Goal: Contribute content: Contribute content

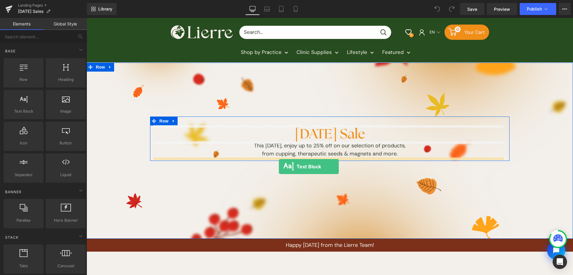
drag, startPoint x: 115, startPoint y: 129, endPoint x: 279, endPoint y: 167, distance: 167.8
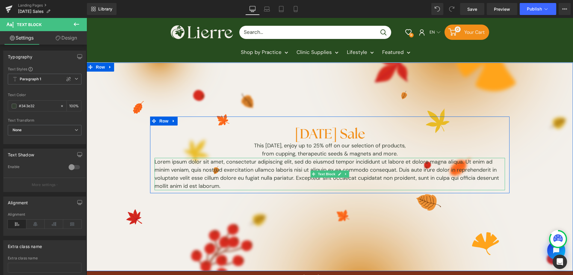
click at [338, 174] on icon at bounding box center [339, 174] width 3 height 4
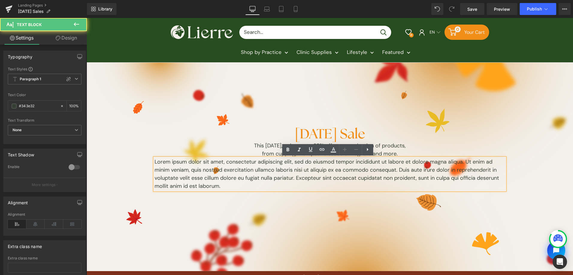
click at [333, 179] on p "Lorem ipsum dolor sit amet, consectetur adipiscing elit, sed do eiusmod tempor …" at bounding box center [330, 174] width 351 height 32
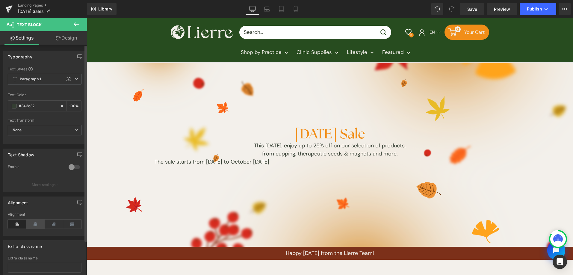
click at [38, 223] on icon at bounding box center [35, 224] width 19 height 9
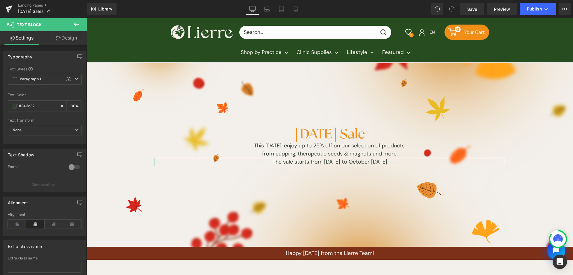
click at [63, 38] on link "Design" at bounding box center [66, 37] width 43 height 13
click at [0, 0] on div "Spacing" at bounding box center [0, 0] width 0 height 0
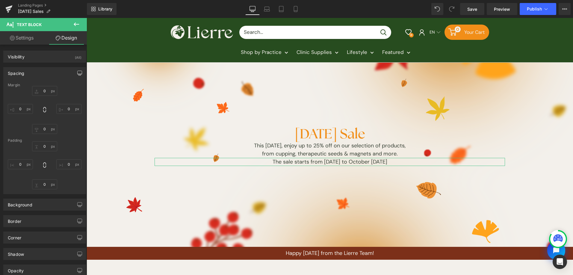
click at [75, 75] on button "button" at bounding box center [80, 72] width 10 height 11
click at [43, 145] on input "text" at bounding box center [44, 146] width 25 height 10
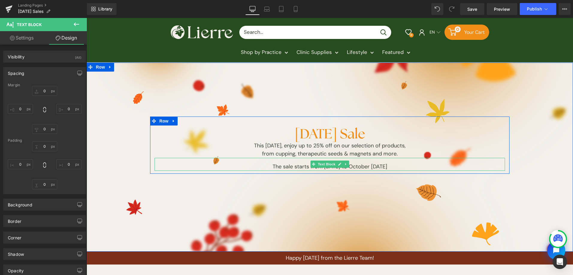
click at [388, 168] on p "The sale starts from [DATE] to October [DATE]" at bounding box center [330, 167] width 351 height 8
click at [392, 167] on p "The sale starts from [DATE] to October [DATE]" at bounding box center [330, 167] width 351 height 8
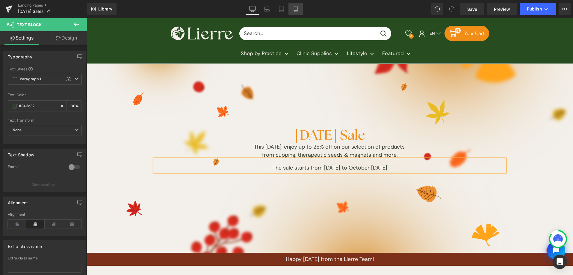
click at [296, 6] on icon at bounding box center [296, 9] width 6 height 6
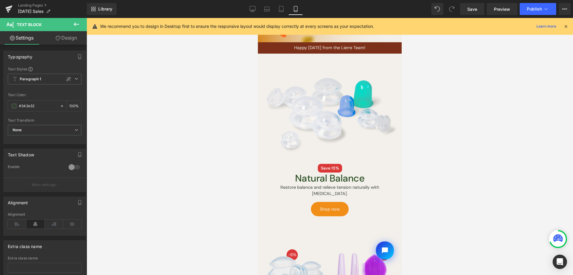
scroll to position [201, 0]
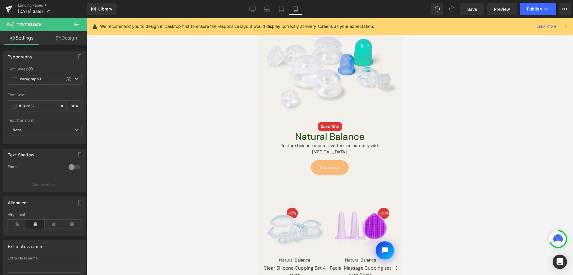
click at [332, 167] on div "Shop now Button" at bounding box center [329, 167] width 135 height 14
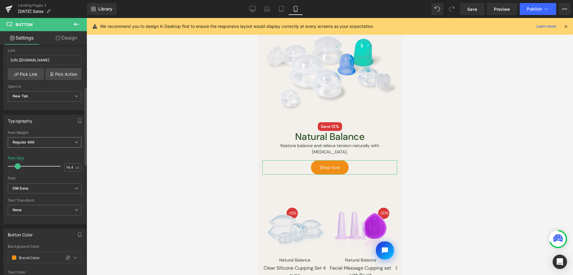
scroll to position [108, 0]
click at [55, 103] on div "New Tab Current Tab New Tab" at bounding box center [45, 99] width 74 height 13
click at [58, 102] on span "New Tab" at bounding box center [45, 98] width 74 height 10
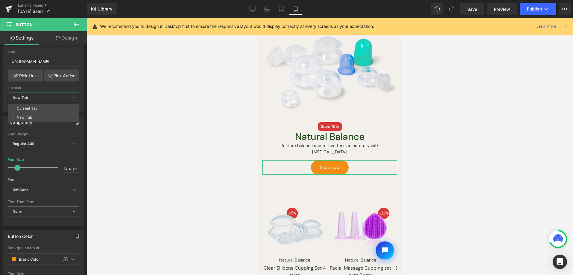
drag, startPoint x: 58, startPoint y: 110, endPoint x: 251, endPoint y: 61, distance: 199.3
click at [58, 110] on li "Current Tab" at bounding box center [43, 108] width 71 height 9
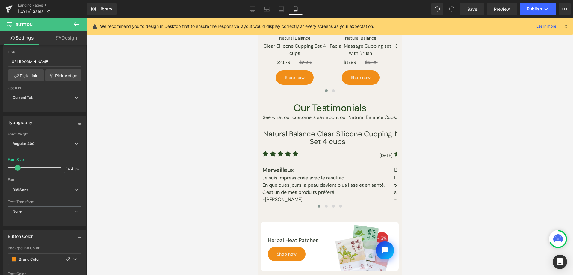
scroll to position [591, 0]
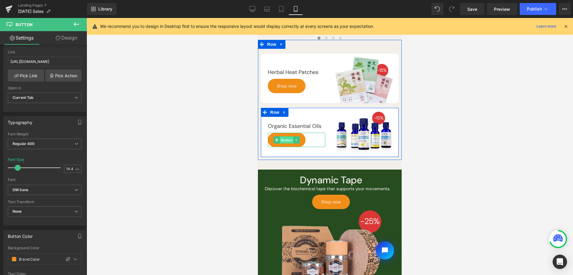
click at [282, 142] on span "Button" at bounding box center [287, 140] width 14 height 7
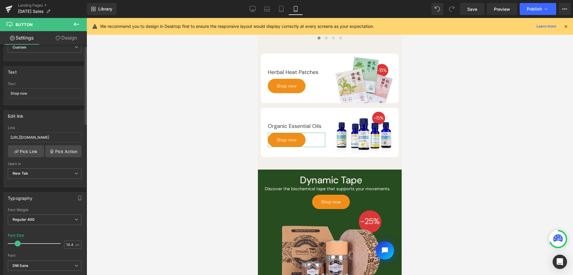
scroll to position [107, 0]
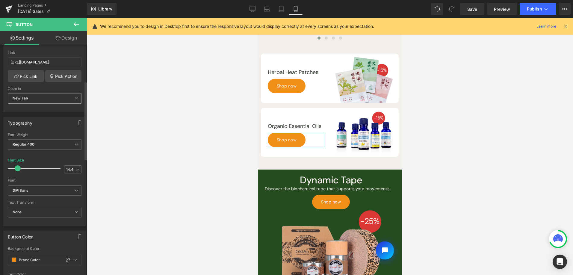
click at [40, 107] on div at bounding box center [45, 109] width 74 height 4
click at [43, 99] on span "New Tab" at bounding box center [45, 98] width 74 height 10
click at [43, 110] on li "Current Tab" at bounding box center [43, 109] width 71 height 9
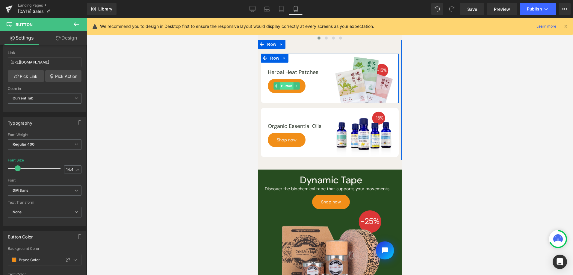
click at [286, 88] on span "Button" at bounding box center [287, 85] width 14 height 7
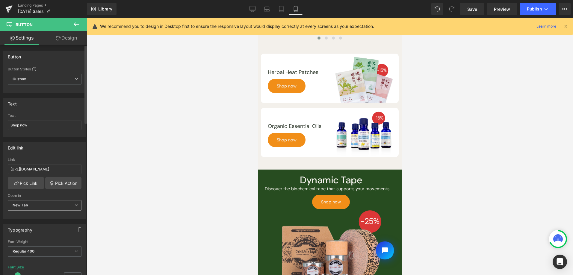
click at [50, 204] on span "New Tab" at bounding box center [45, 205] width 74 height 10
click at [51, 212] on li "Current Tab" at bounding box center [43, 216] width 71 height 9
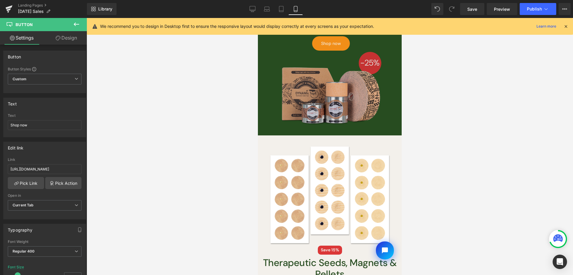
scroll to position [744, 0]
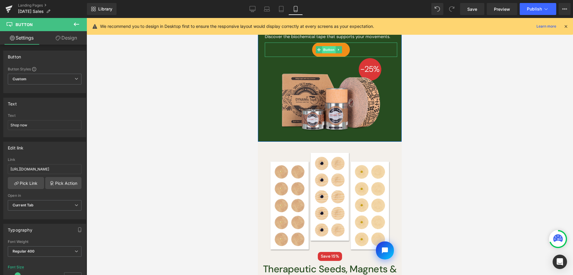
click at [331, 49] on span "Button" at bounding box center [329, 49] width 14 height 7
drag, startPoint x: 50, startPoint y: 203, endPoint x: 51, endPoint y: 210, distance: 7.5
click at [50, 203] on span "New Tab" at bounding box center [45, 205] width 74 height 10
click at [50, 216] on li "Current Tab" at bounding box center [43, 216] width 71 height 9
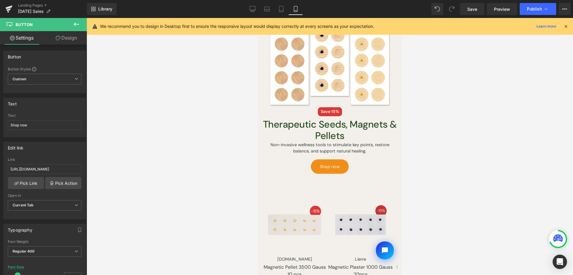
scroll to position [934, 0]
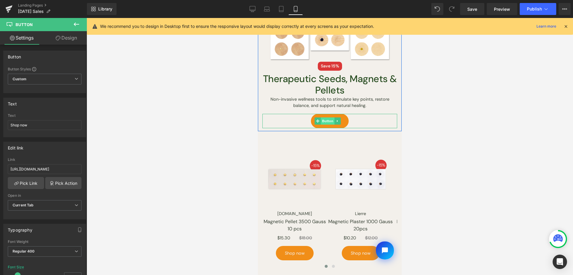
click at [325, 118] on span "Button" at bounding box center [328, 120] width 14 height 7
click at [35, 210] on div "New Tab Current Tab New Tab" at bounding box center [45, 206] width 74 height 13
click at [39, 209] on span "New Tab" at bounding box center [45, 205] width 74 height 10
click at [41, 214] on li "Current Tab" at bounding box center [43, 216] width 71 height 9
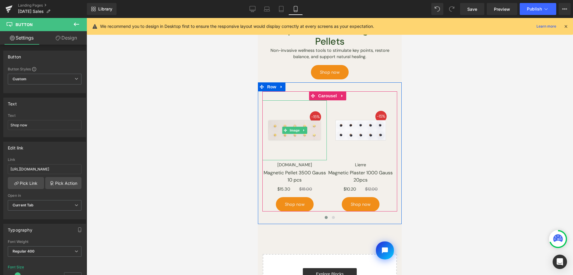
scroll to position [1018, 0]
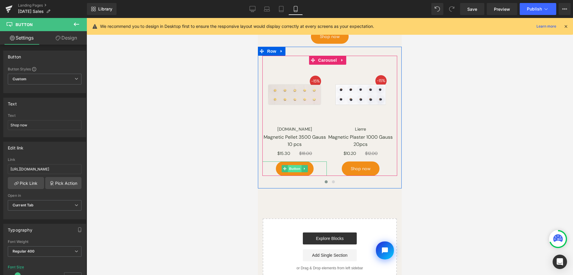
click at [296, 169] on span "Button" at bounding box center [295, 168] width 14 height 7
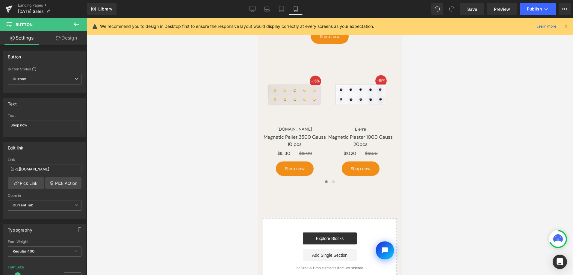
click at [361, 167] on span "Button" at bounding box center [361, 168] width 14 height 7
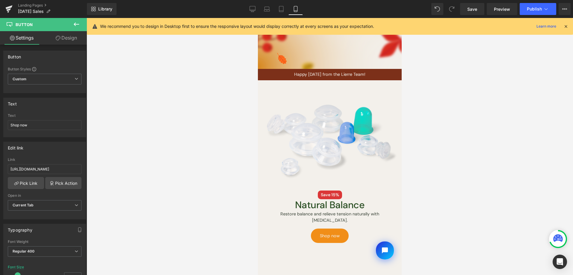
scroll to position [194, 0]
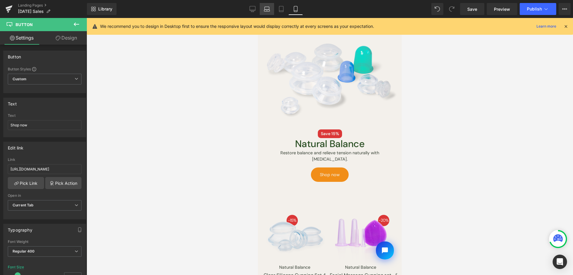
click at [260, 10] on link "Laptop" at bounding box center [267, 9] width 14 height 12
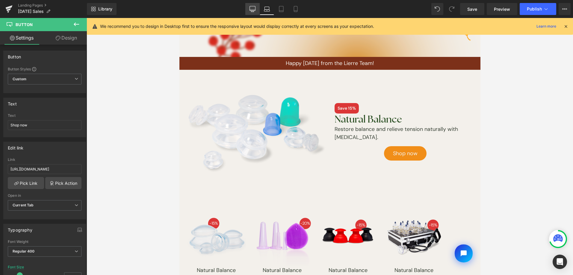
click at [255, 9] on icon at bounding box center [253, 8] width 6 height 4
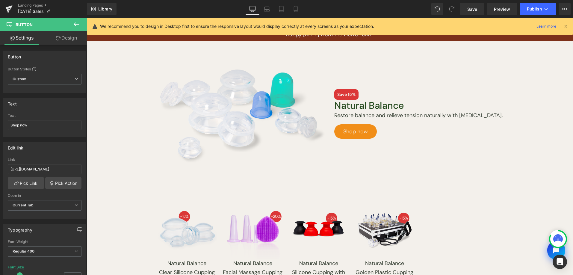
scroll to position [226, 0]
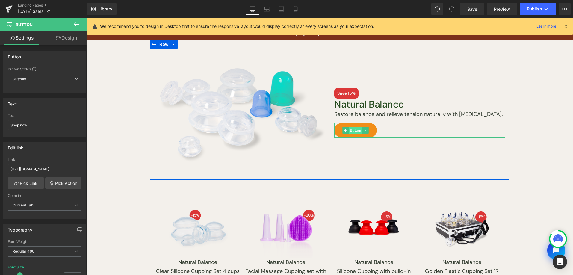
click at [354, 128] on span "Button" at bounding box center [356, 130] width 14 height 7
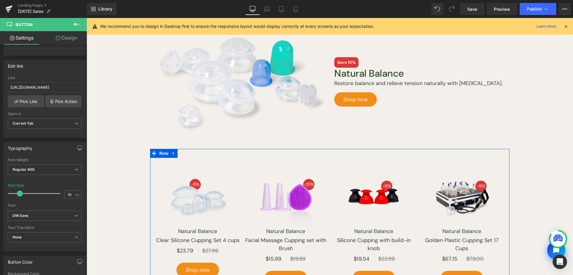
scroll to position [290, 0]
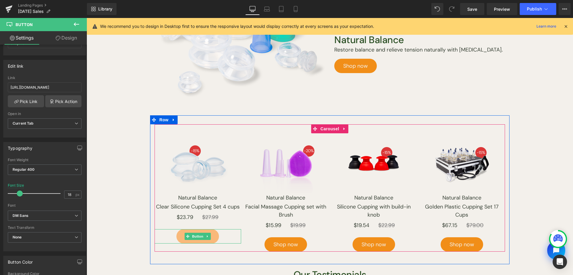
click at [198, 232] on span "Shop now" at bounding box center [197, 236] width 25 height 14
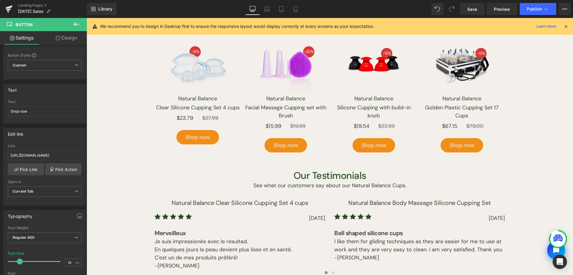
scroll to position [490, 0]
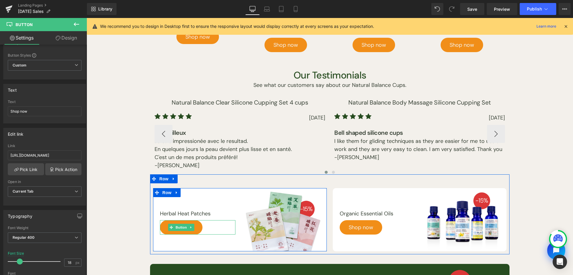
click at [175, 227] on span "Button" at bounding box center [181, 227] width 14 height 7
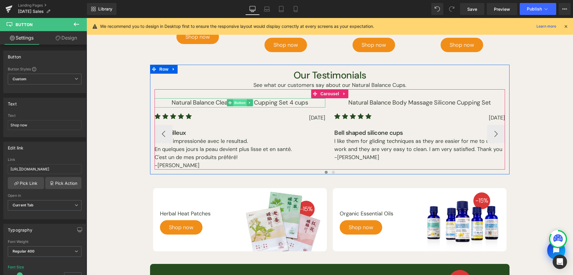
click at [233, 103] on span "Button" at bounding box center [240, 102] width 14 height 7
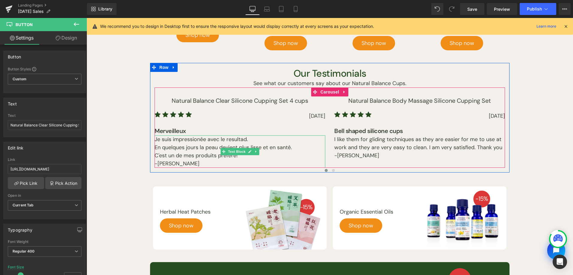
scroll to position [611, 0]
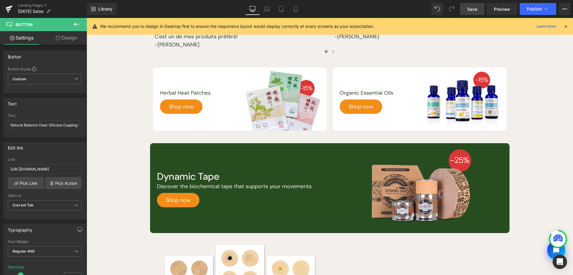
drag, startPoint x: 469, startPoint y: 10, endPoint x: 361, endPoint y: 96, distance: 138.2
click at [469, 10] on span "Save" at bounding box center [472, 9] width 10 height 6
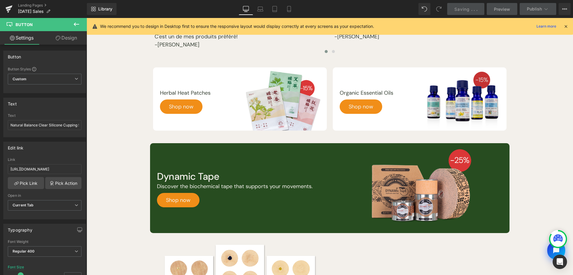
scroll to position [0, 0]
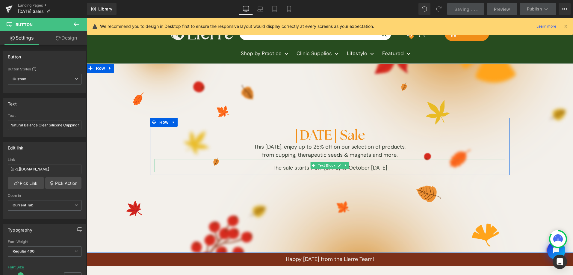
drag, startPoint x: 335, startPoint y: 166, endPoint x: 338, endPoint y: 166, distance: 3.6
click at [337, 166] on link at bounding box center [340, 165] width 6 height 7
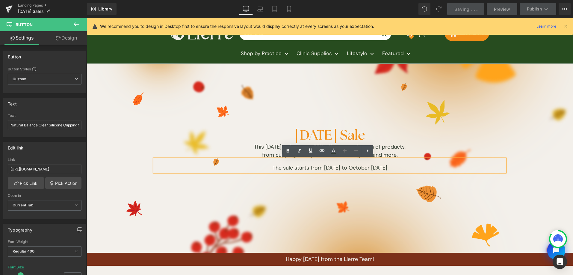
click at [398, 169] on p "The sale starts from [DATE] to October [DATE]" at bounding box center [330, 168] width 351 height 8
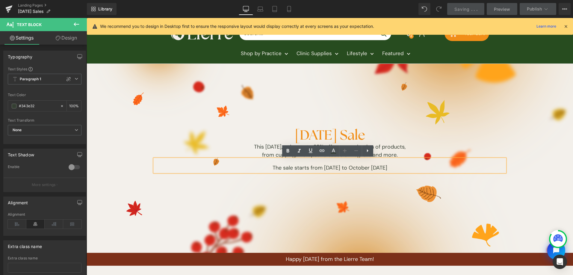
click at [342, 167] on p "The sale starts from [DATE] to October [DATE]" at bounding box center [330, 168] width 351 height 8
drag, startPoint x: 346, startPoint y: 169, endPoint x: 367, endPoint y: 168, distance: 21.0
click at [367, 168] on p "The sale starts from [DATE] to October [DATE]" at bounding box center [330, 168] width 351 height 8
click at [223, 13] on div "Library Desktop Desktop Laptop Tablet Mobile Saving . . . Preview Publish Sched…" at bounding box center [330, 9] width 486 height 12
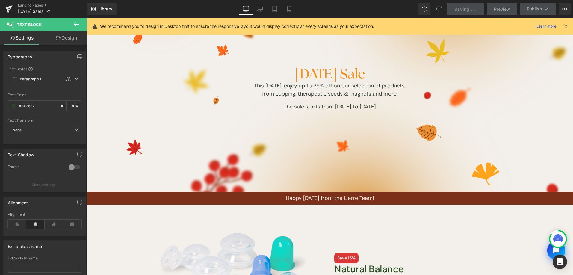
scroll to position [55, 0]
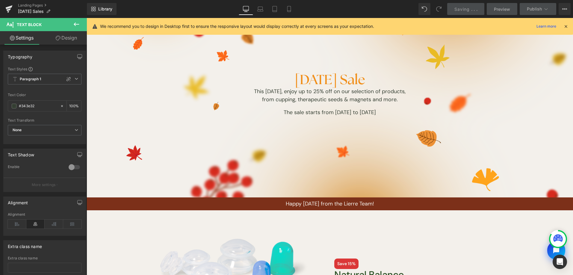
click at [460, 12] on link "Saving . . ." at bounding box center [465, 9] width 37 height 12
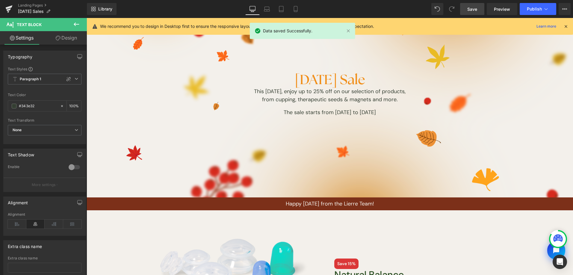
click at [483, 8] on link "Save" at bounding box center [472, 9] width 24 height 12
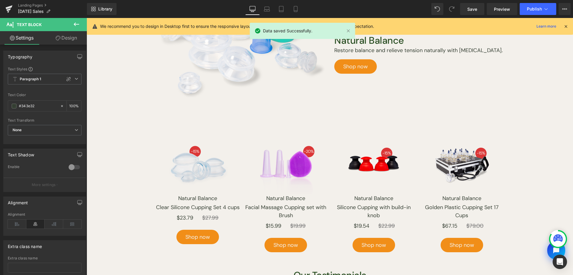
scroll to position [311, 0]
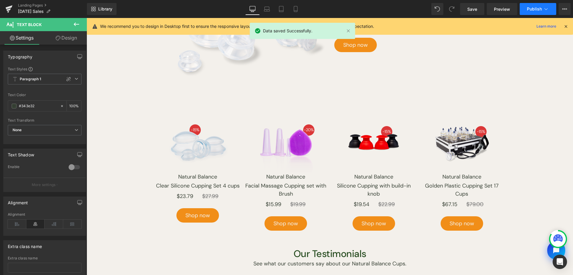
click at [543, 10] on icon at bounding box center [546, 9] width 6 height 6
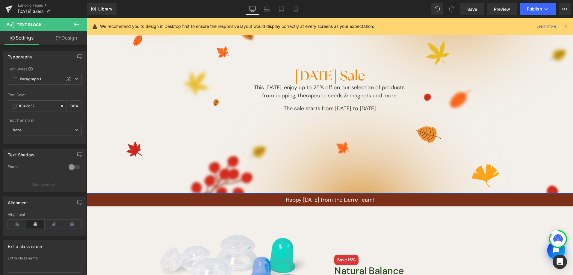
scroll to position [59, 0]
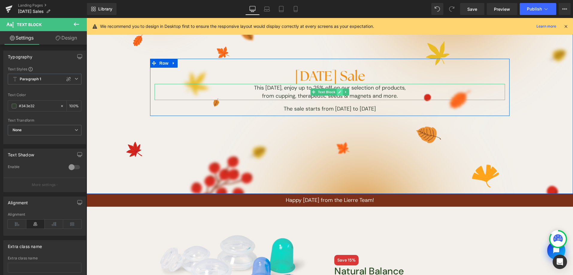
click at [339, 91] on link at bounding box center [340, 91] width 6 height 7
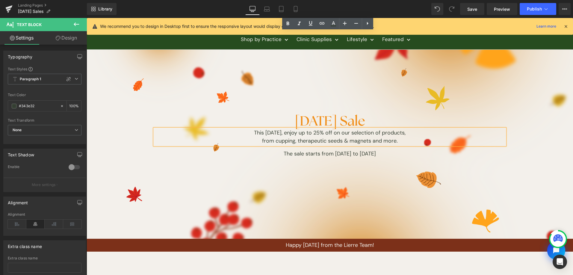
scroll to position [0, 0]
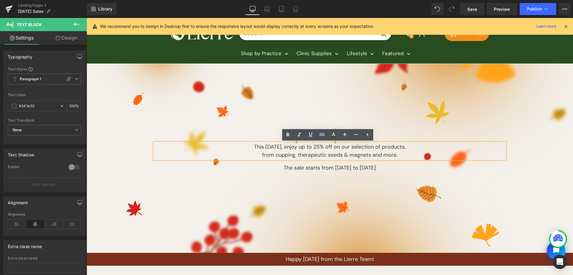
click at [325, 148] on p "This [DATE], enjoy up to 25% off on our selection of products," at bounding box center [330, 147] width 351 height 8
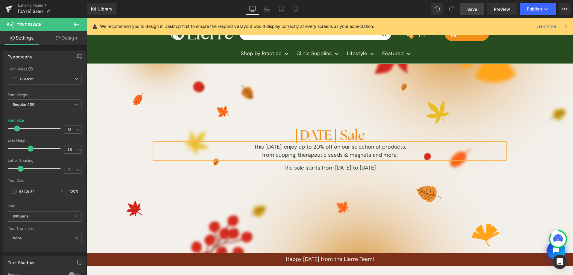
click at [468, 13] on link "Save" at bounding box center [472, 9] width 24 height 12
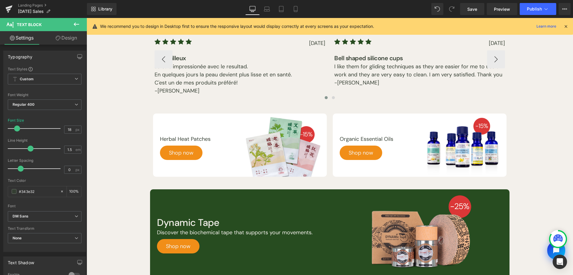
scroll to position [676, 0]
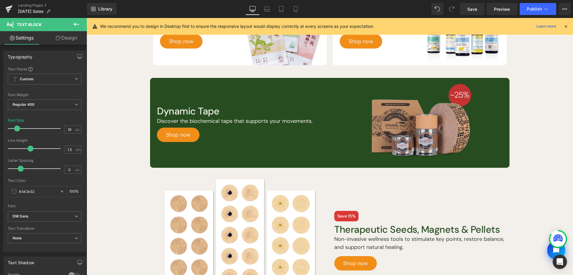
click at [409, 128] on img at bounding box center [419, 124] width 105 height 82
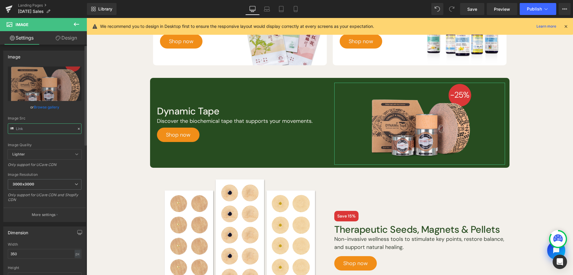
click at [56, 133] on input "text" at bounding box center [45, 128] width 74 height 10
paste input "text"
type input "[URL][DOMAIN_NAME]"
click at [70, 114] on div "Image Quality Lighter Lightest Lighter Lighter Lightest Only support for UCare …" at bounding box center [45, 108] width 74 height 83
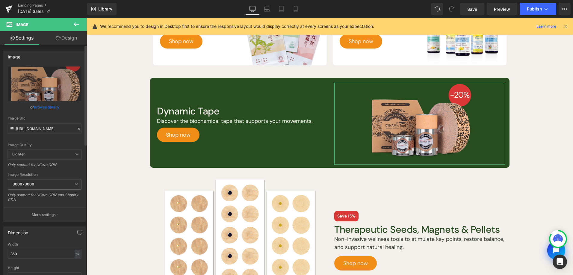
scroll to position [0, 0]
click at [299, 8] on link "Mobile" at bounding box center [296, 9] width 14 height 12
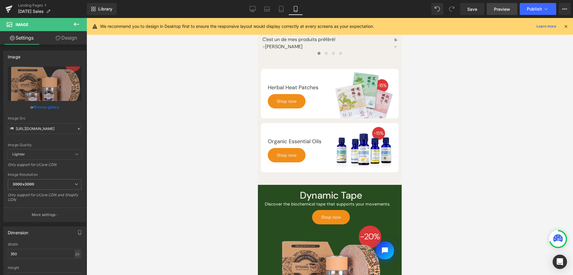
scroll to position [567, 0]
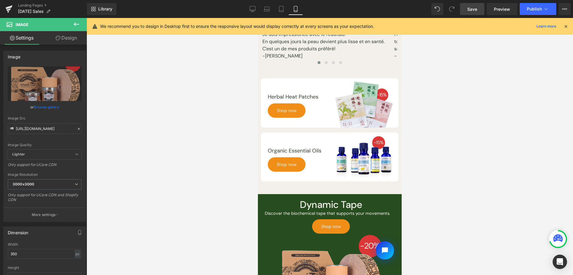
click at [477, 11] on span "Save" at bounding box center [472, 9] width 10 height 6
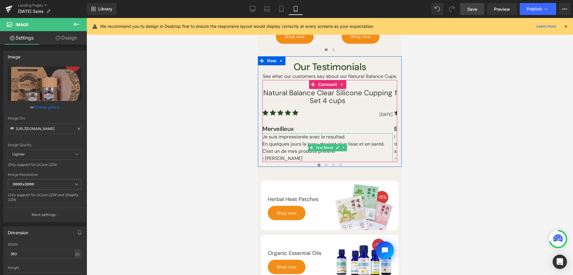
scroll to position [626, 0]
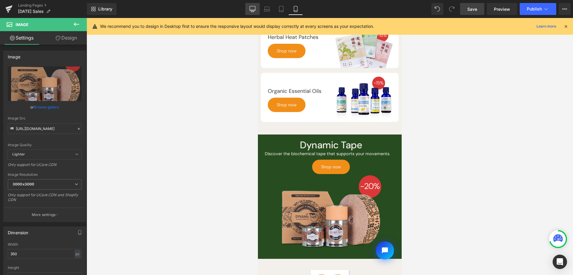
click at [256, 7] on link "Desktop" at bounding box center [252, 9] width 14 height 12
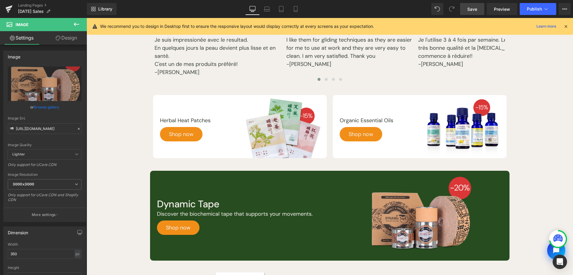
scroll to position [596, 0]
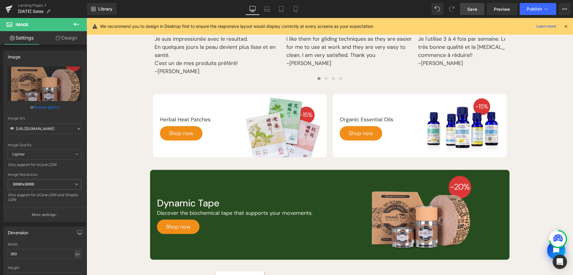
click at [477, 6] on span "Save" at bounding box center [472, 9] width 10 height 6
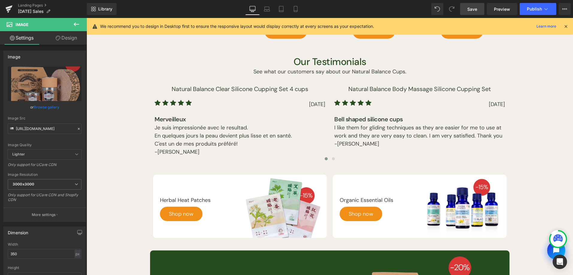
scroll to position [447, 0]
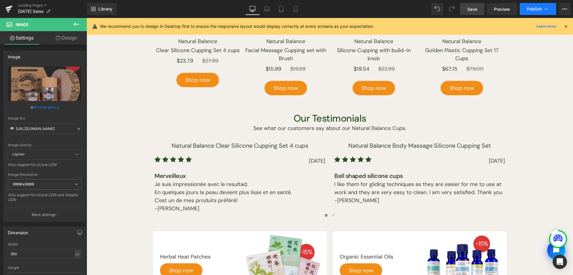
click at [547, 8] on icon at bounding box center [546, 9] width 6 height 6
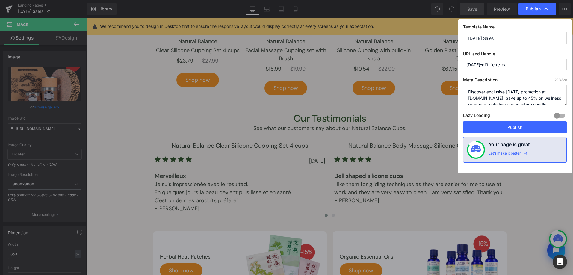
drag, startPoint x: 520, startPoint y: 98, endPoint x: 514, endPoint y: 97, distance: 6.6
click at [514, 97] on textarea "Discover exclusive [DATE] promotion at [DOMAIN_NAME]! Save up to 45% on wellnes…" at bounding box center [515, 95] width 104 height 20
drag, startPoint x: 506, startPoint y: 93, endPoint x: 546, endPoint y: 91, distance: 40.2
click at [546, 91] on textarea "Discover exclusive [DATE] promotion at [DOMAIN_NAME]! Save up to 45% on wellnes…" at bounding box center [515, 95] width 104 height 20
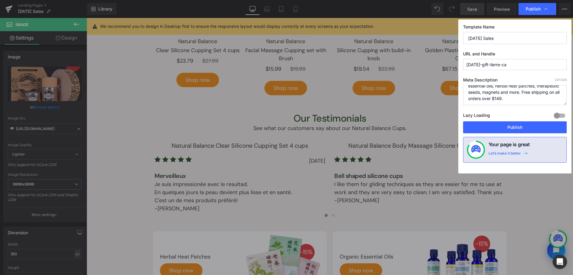
scroll to position [25, 0]
type textarea "Discover exclusive [DATE] promotion at [DOMAIN_NAME]! Save up to 20% on wellnes…"
drag, startPoint x: 514, startPoint y: 125, endPoint x: 191, endPoint y: 138, distance: 323.2
click at [514, 125] on button "Publish" at bounding box center [515, 127] width 104 height 12
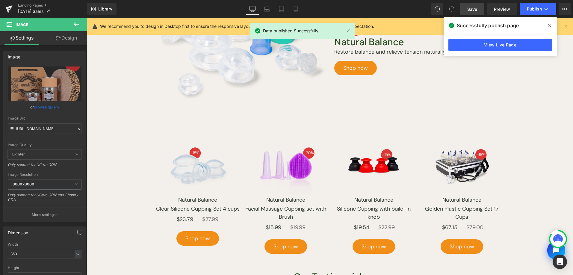
scroll to position [395, 0]
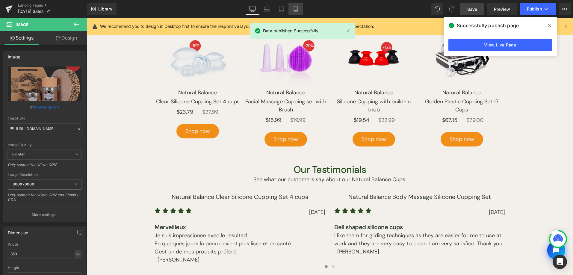
click at [292, 10] on link "Mobile" at bounding box center [296, 9] width 14 height 12
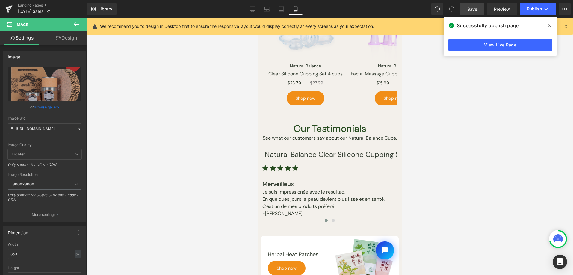
scroll to position [425, 0]
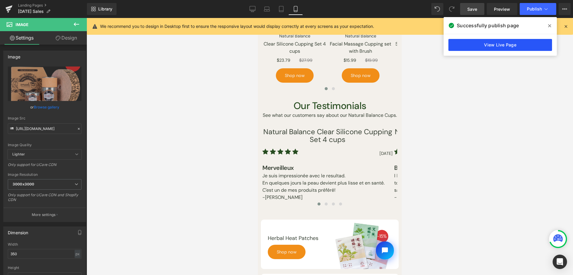
click at [474, 42] on link "View Live Page" at bounding box center [500, 45] width 104 height 12
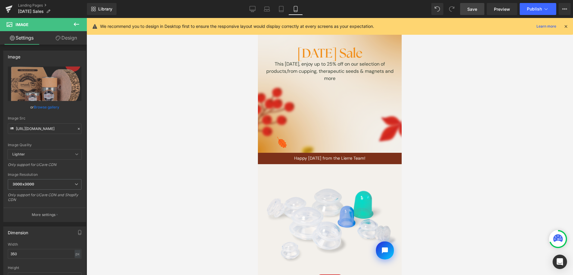
scroll to position [0, 0]
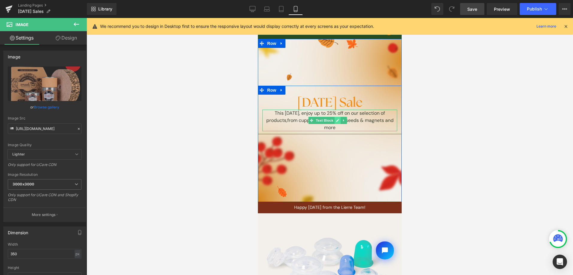
click at [339, 122] on link at bounding box center [337, 120] width 6 height 7
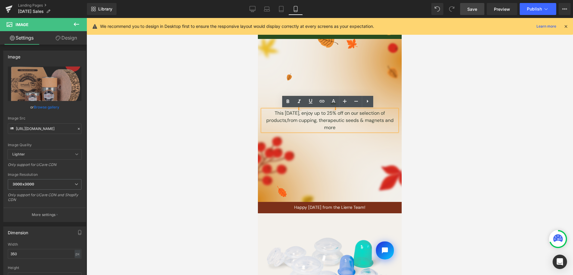
click at [337, 112] on p "This [DATE], enjoy up to 25% off on our selection of products, from cupping, th…" at bounding box center [329, 121] width 135 height 22
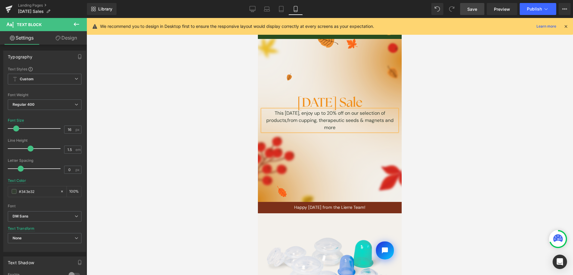
click at [469, 6] on span "Save" at bounding box center [472, 9] width 10 height 6
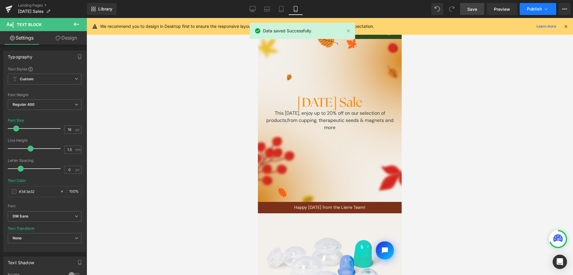
click at [538, 8] on span "Publish" at bounding box center [534, 9] width 15 height 5
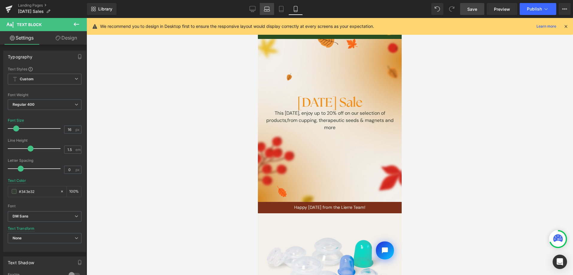
drag, startPoint x: 250, startPoint y: 8, endPoint x: 260, endPoint y: 9, distance: 9.9
click at [250, 8] on icon at bounding box center [253, 9] width 6 height 6
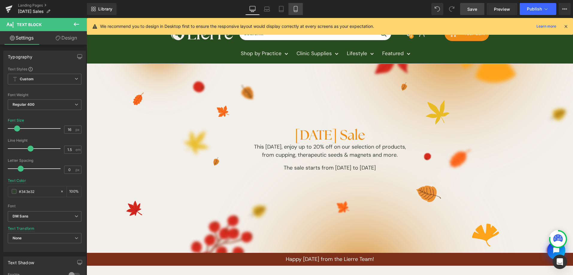
click at [298, 12] on icon at bounding box center [296, 9] width 6 height 6
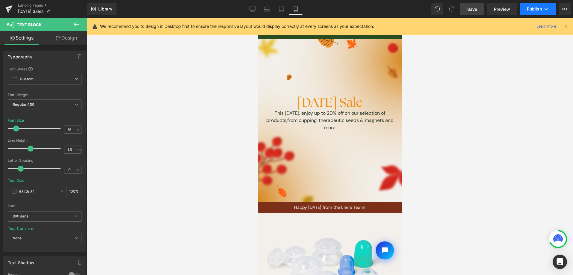
scroll to position [5, 0]
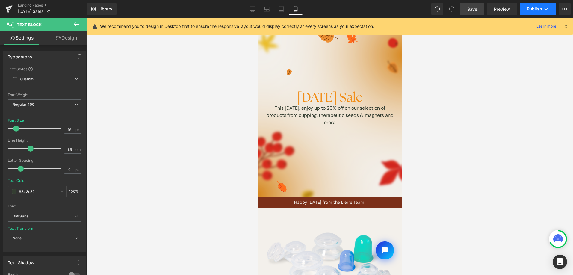
click at [552, 11] on button "Publish" at bounding box center [538, 9] width 37 height 12
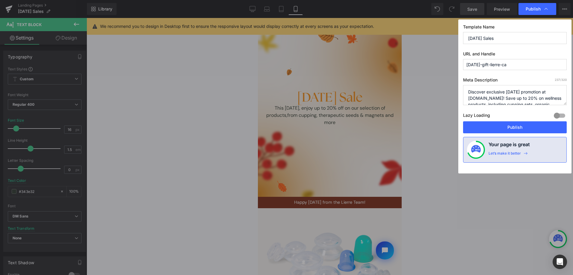
click at [509, 125] on button "Publish" at bounding box center [515, 127] width 104 height 12
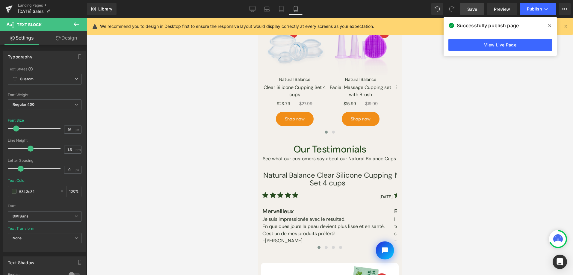
scroll to position [0, 0]
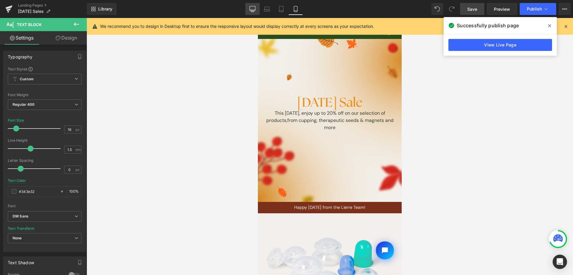
click at [255, 11] on icon at bounding box center [253, 9] width 6 height 6
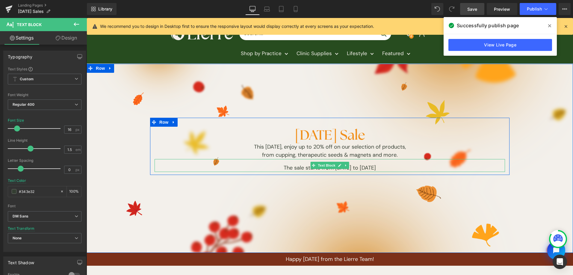
click at [345, 165] on link at bounding box center [346, 165] width 6 height 7
click at [329, 166] on icon at bounding box center [330, 166] width 3 height 4
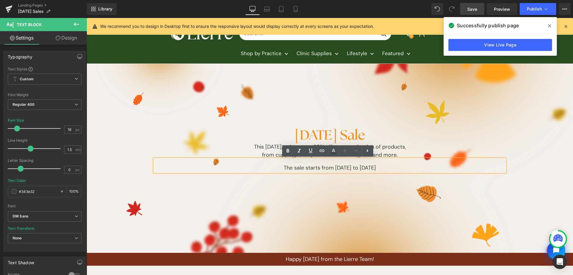
click at [332, 167] on p "The sale starts from [DATE] to [DATE]" at bounding box center [330, 168] width 351 height 8
click at [358, 168] on p "The sale starts from [DATE] to [DATE]" at bounding box center [330, 168] width 351 height 8
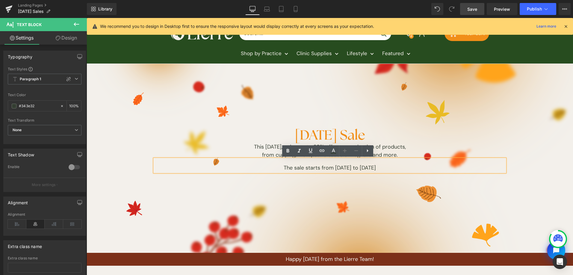
copy p "The sale starts from [DATE] to [DATE]"
drag, startPoint x: 300, startPoint y: 8, endPoint x: 41, endPoint y: 64, distance: 265.4
click at [300, 8] on link "Mobile" at bounding box center [296, 9] width 14 height 12
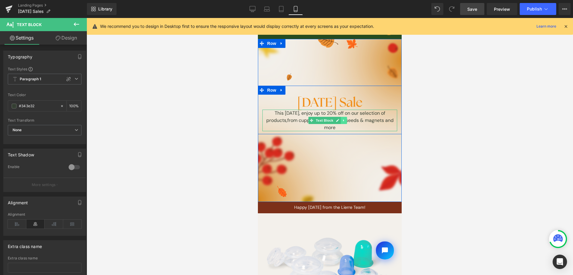
click at [342, 120] on icon at bounding box center [343, 121] width 3 height 4
click at [341, 120] on icon at bounding box center [340, 121] width 3 height 4
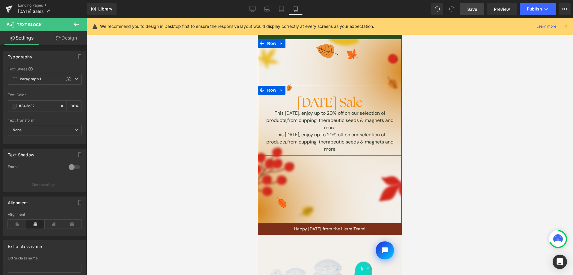
click at [338, 141] on icon at bounding box center [339, 142] width 3 height 3
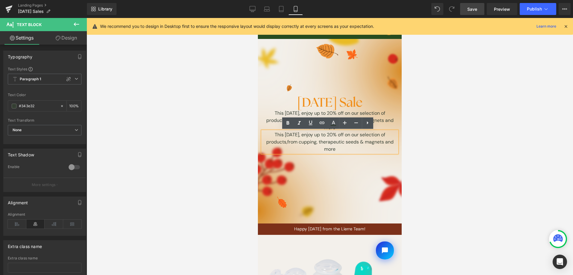
click at [334, 145] on span "from cupping, therapeutic seeds & magnets and more" at bounding box center [340, 145] width 106 height 13
click at [335, 141] on span "from cupping, therapeutic seeds & magnets and more" at bounding box center [340, 145] width 106 height 13
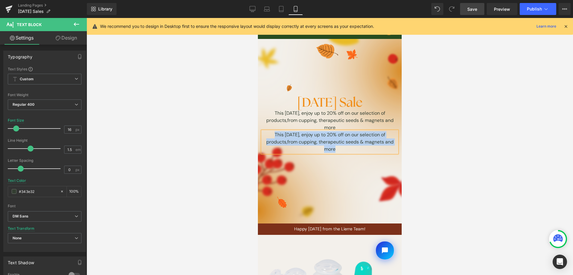
paste div
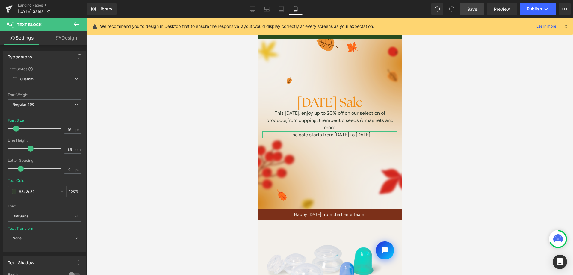
click at [64, 38] on link "Design" at bounding box center [66, 37] width 43 height 13
click at [0, 0] on div "Spacing" at bounding box center [0, 0] width 0 height 0
click at [0, 0] on icon "button" at bounding box center [0, 0] width 0 height 0
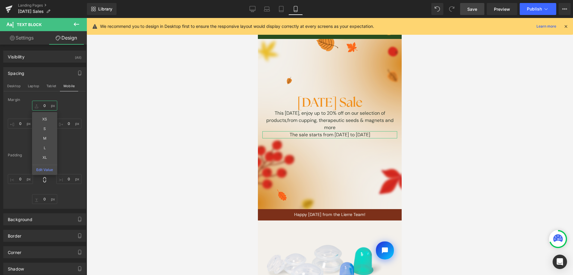
click at [47, 107] on input "0" at bounding box center [44, 106] width 25 height 10
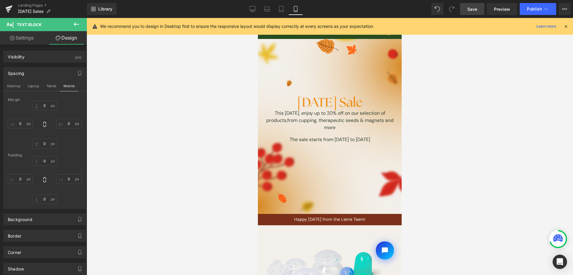
click at [469, 5] on link "Save" at bounding box center [472, 9] width 24 height 12
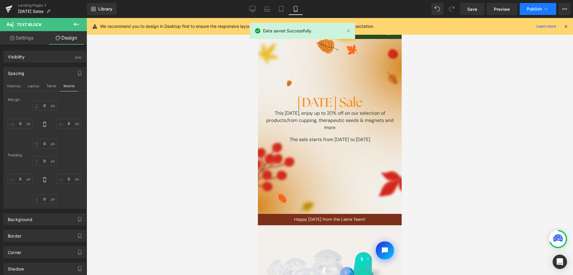
click at [523, 7] on button "Publish" at bounding box center [538, 9] width 37 height 12
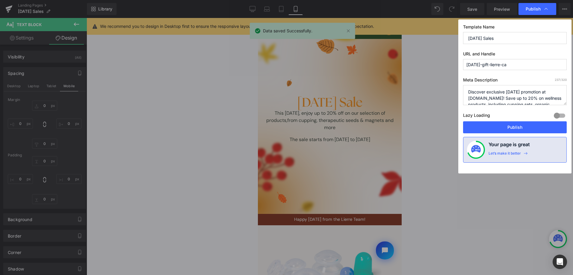
click at [497, 126] on button "Publish" at bounding box center [515, 127] width 104 height 12
